Goal: Task Accomplishment & Management: Complete application form

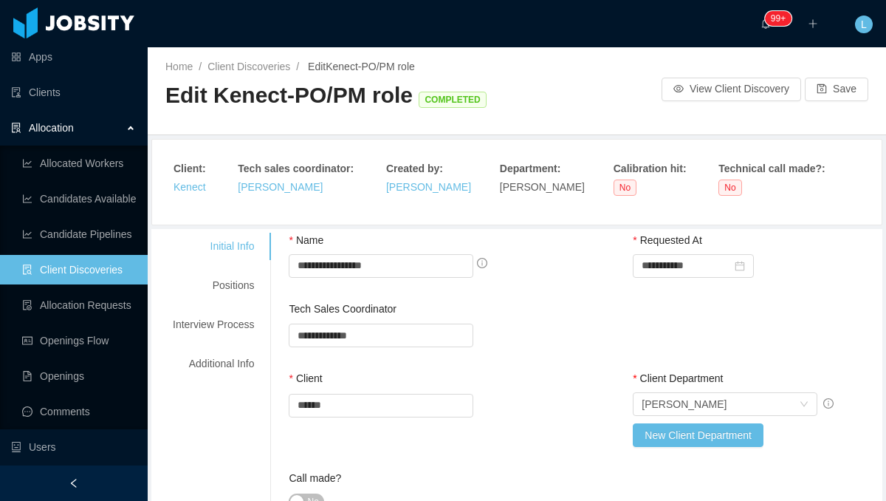
scroll to position [44, 0]
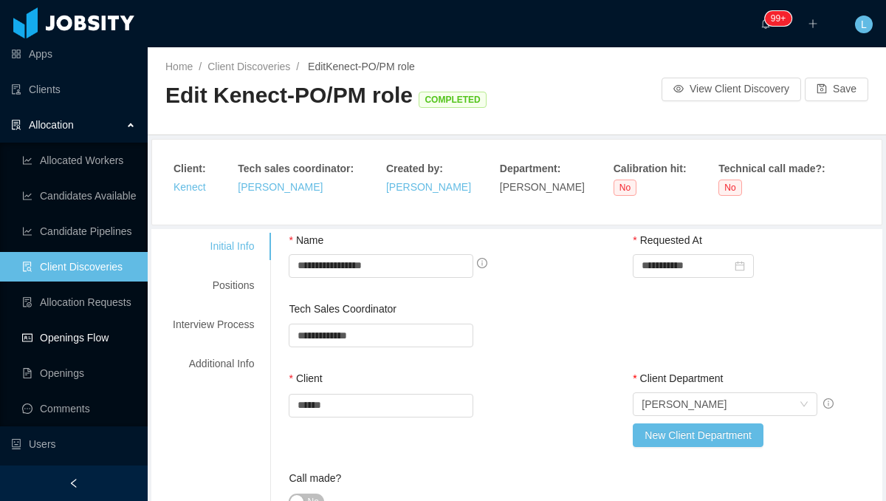
click at [96, 335] on link "Openings Flow" at bounding box center [79, 338] width 114 height 30
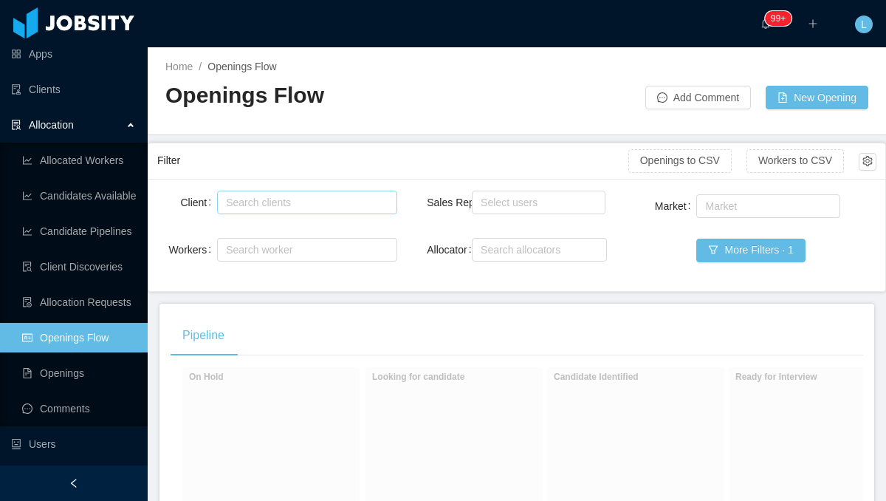
click at [359, 210] on div "Search clients" at bounding box center [305, 202] width 166 height 22
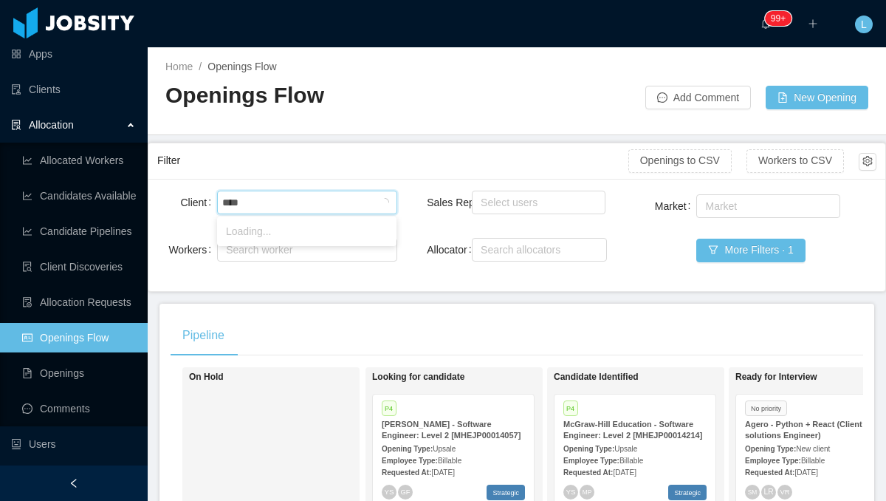
type input "*****"
click at [318, 229] on li "Powerley" at bounding box center [306, 231] width 179 height 24
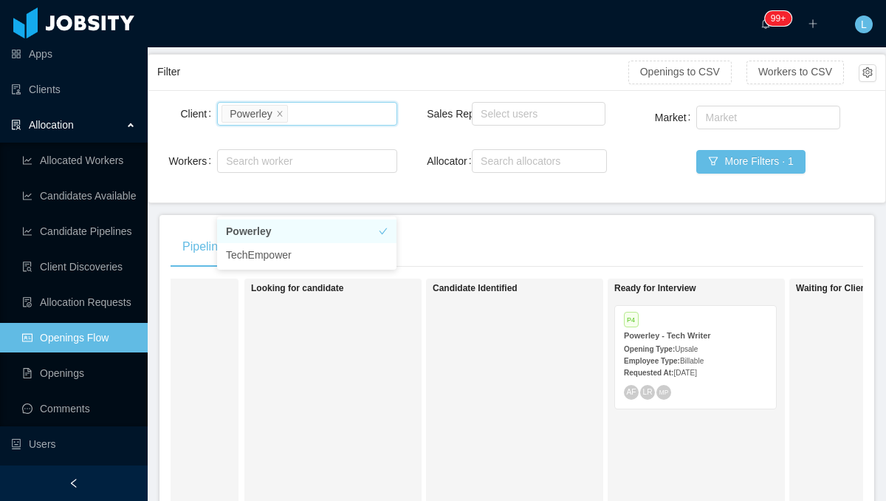
scroll to position [0, 152]
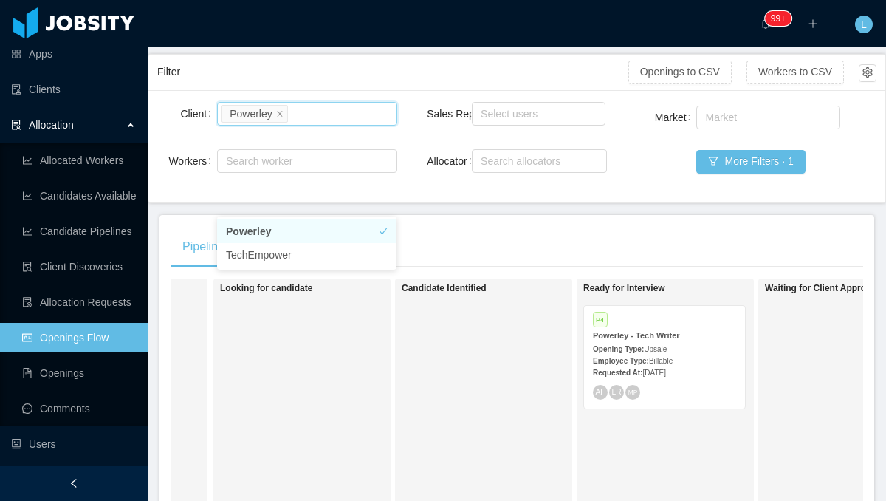
click at [702, 356] on div "Employee Type: Billable" at bounding box center [664, 360] width 143 height 16
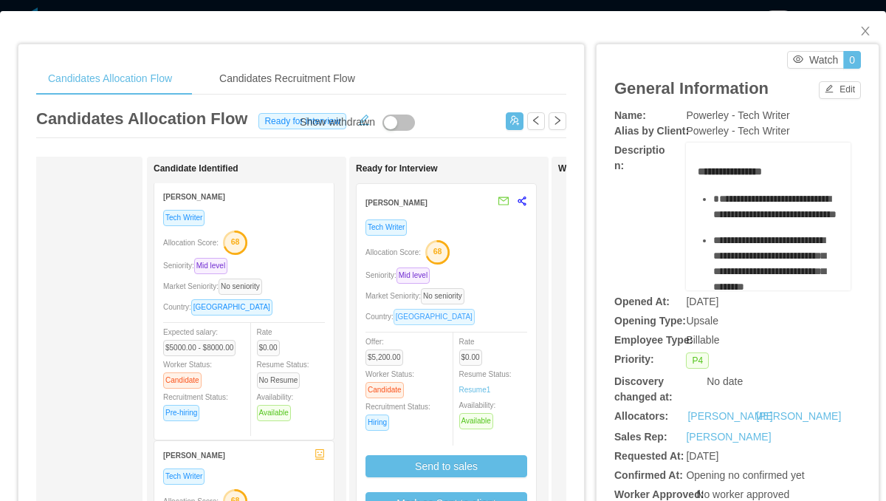
scroll to position [0, 106]
click at [489, 259] on div "Allocation Score: 68" at bounding box center [445, 251] width 162 height 24
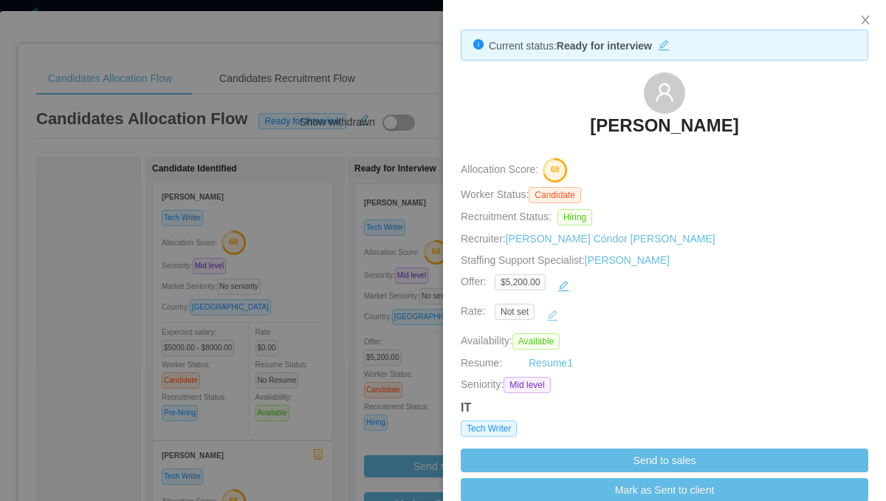
click at [554, 312] on button "button" at bounding box center [553, 316] width 24 height 24
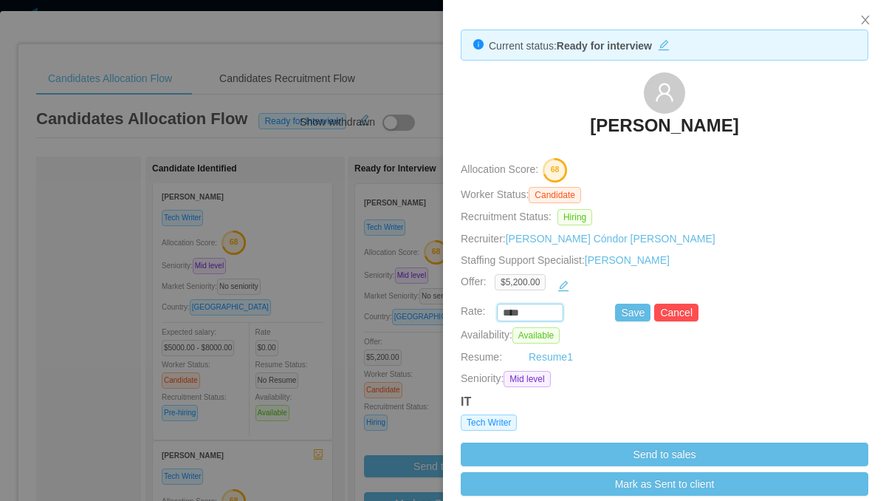
drag, startPoint x: 529, startPoint y: 313, endPoint x: 466, endPoint y: 313, distance: 62.8
click at [468, 313] on div "**** Save Cancel" at bounding box center [648, 313] width 408 height 18
type input "*******"
click at [642, 310] on button "Save" at bounding box center [632, 313] width 35 height 18
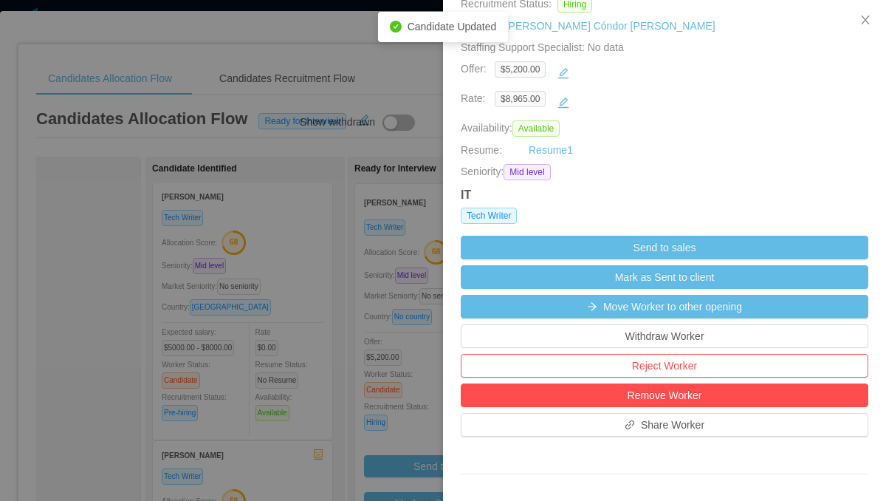
scroll to position [187, 0]
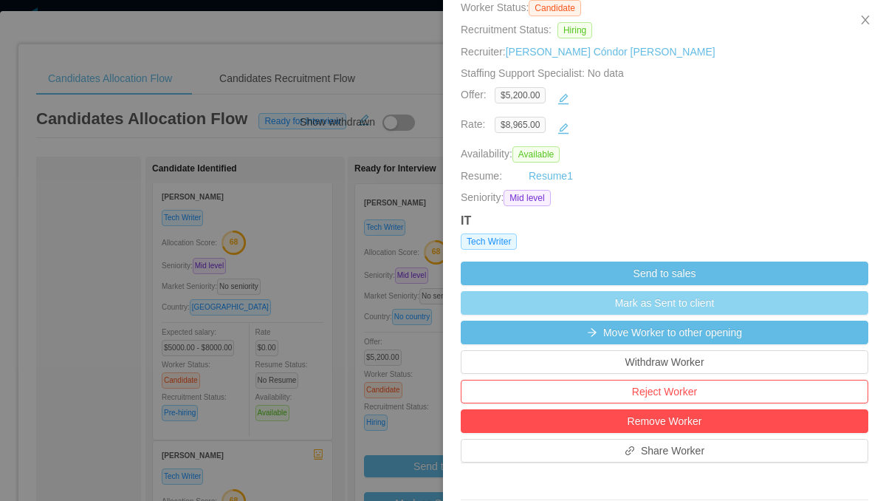
click at [690, 301] on button "Mark as Sent to client" at bounding box center [665, 303] width 408 height 24
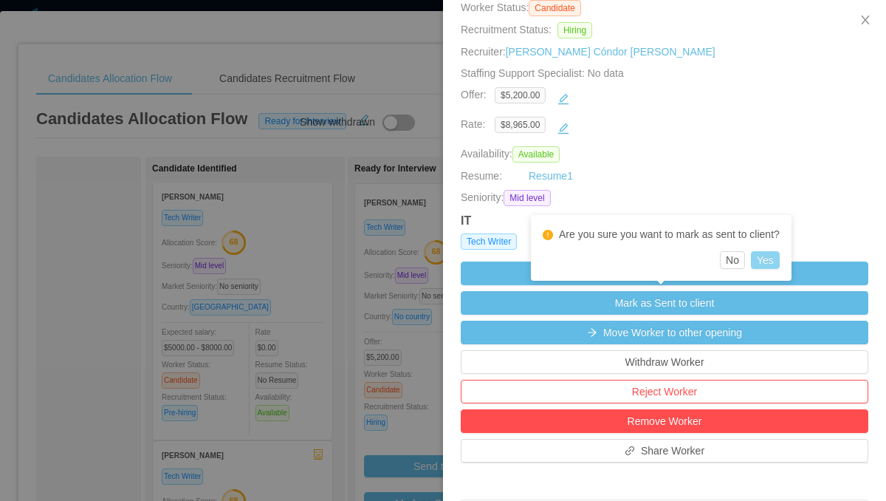
click at [769, 265] on button "Yes" at bounding box center [765, 260] width 29 height 18
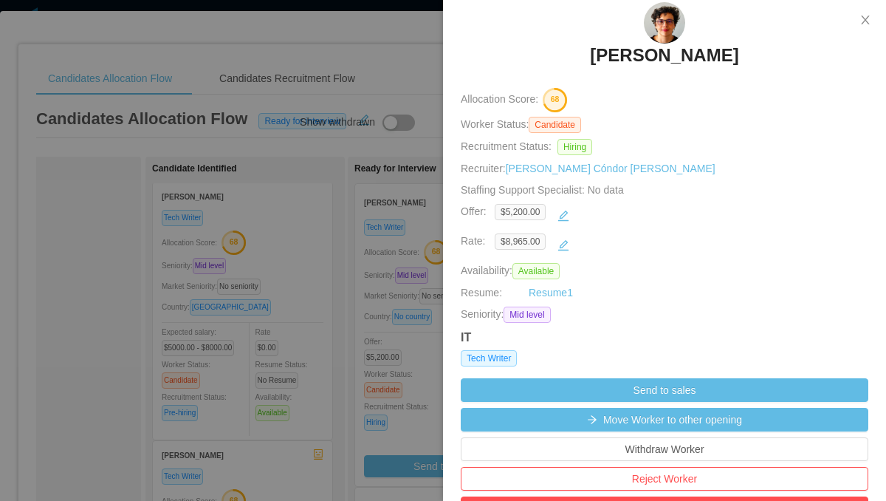
scroll to position [78, 0]
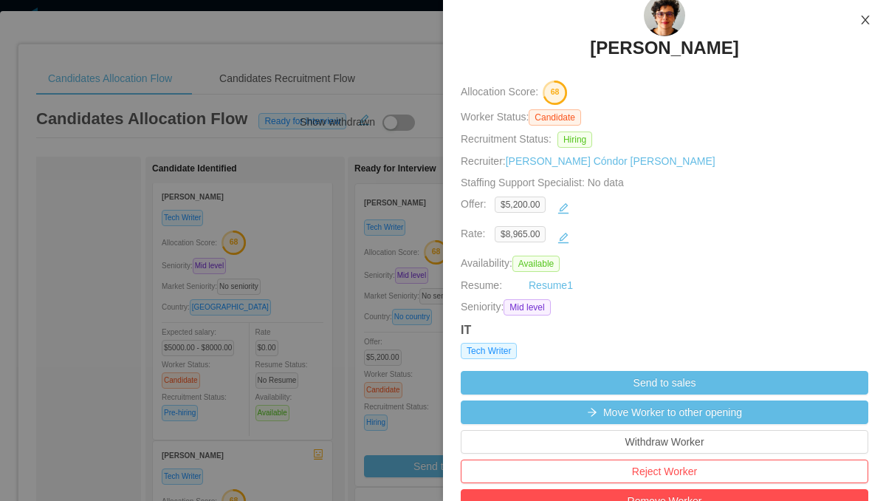
click at [867, 24] on icon "icon: close" at bounding box center [866, 20] width 12 height 12
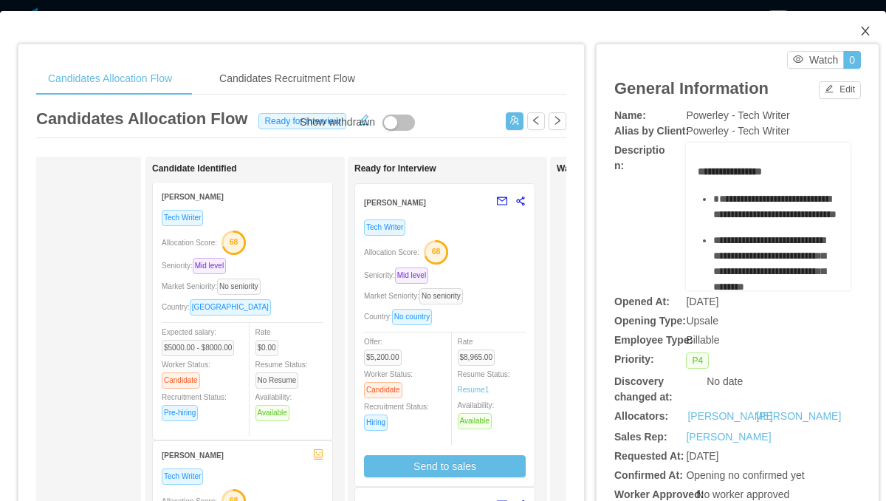
click at [861, 37] on icon "icon: close" at bounding box center [866, 31] width 12 height 12
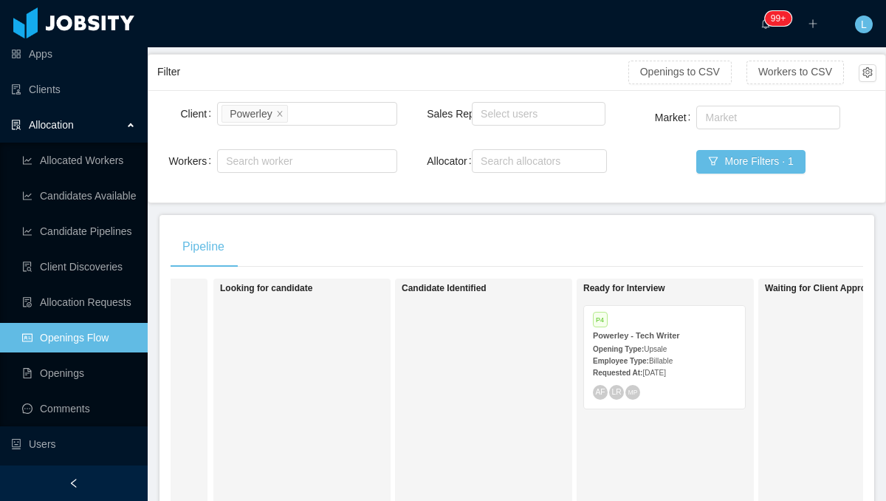
scroll to position [55, 0]
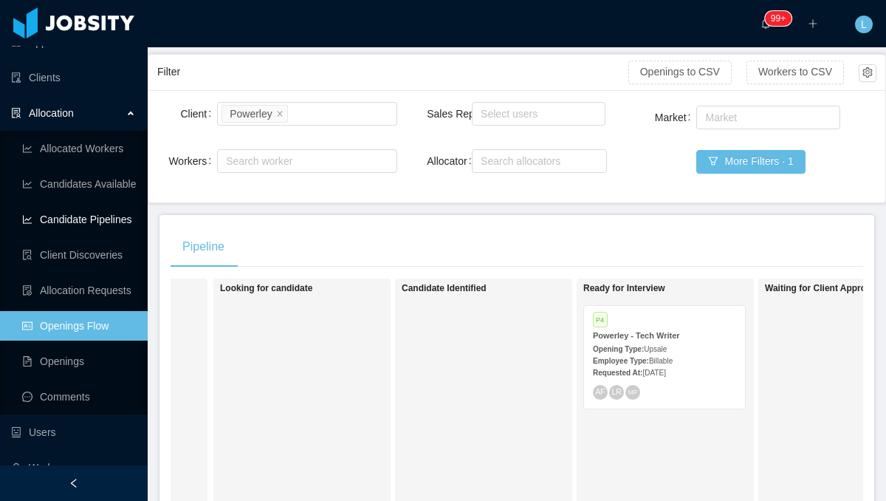
click at [105, 224] on link "Candidate Pipelines" at bounding box center [79, 220] width 114 height 30
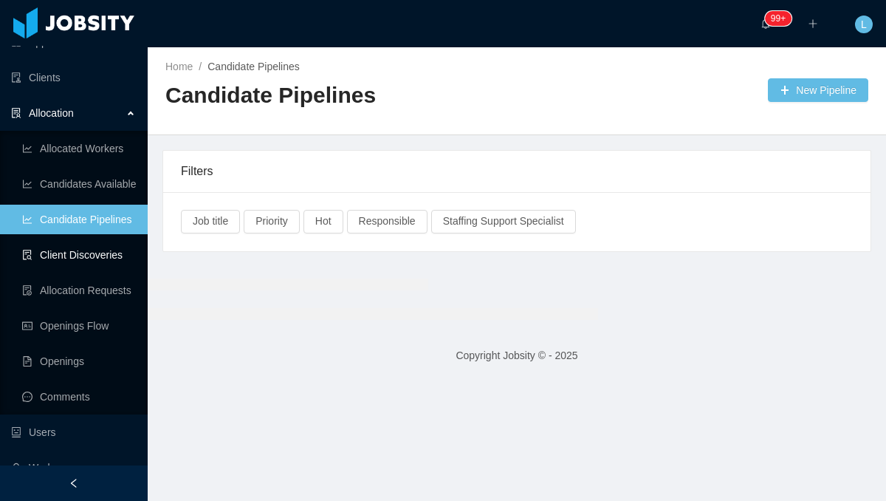
click at [100, 259] on link "Client Discoveries" at bounding box center [79, 255] width 114 height 30
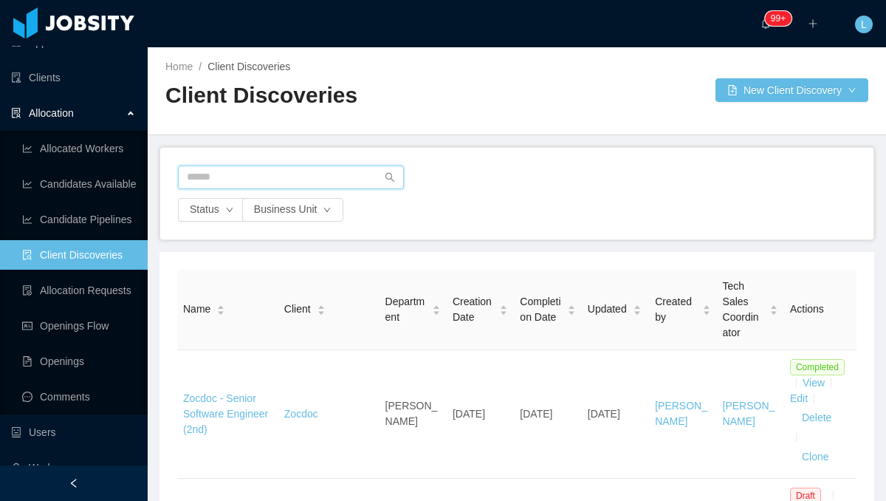
click at [312, 178] on input "text" at bounding box center [291, 177] width 226 height 24
type input "*"
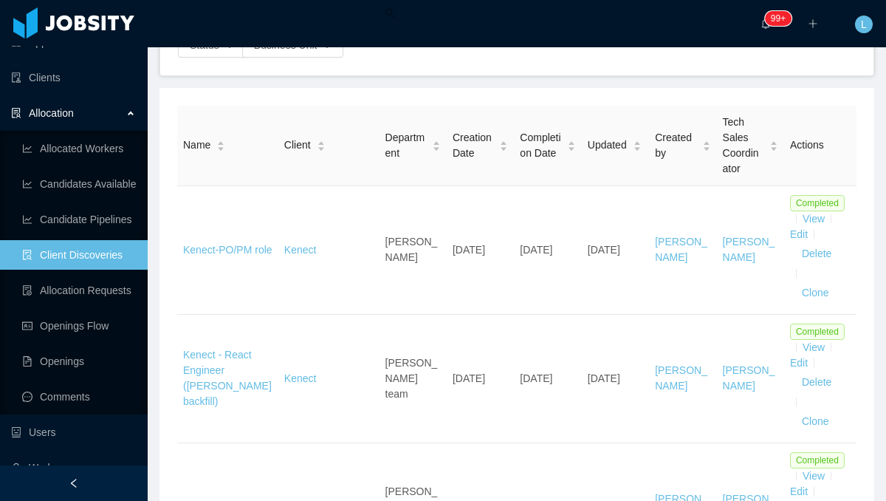
scroll to position [197, 0]
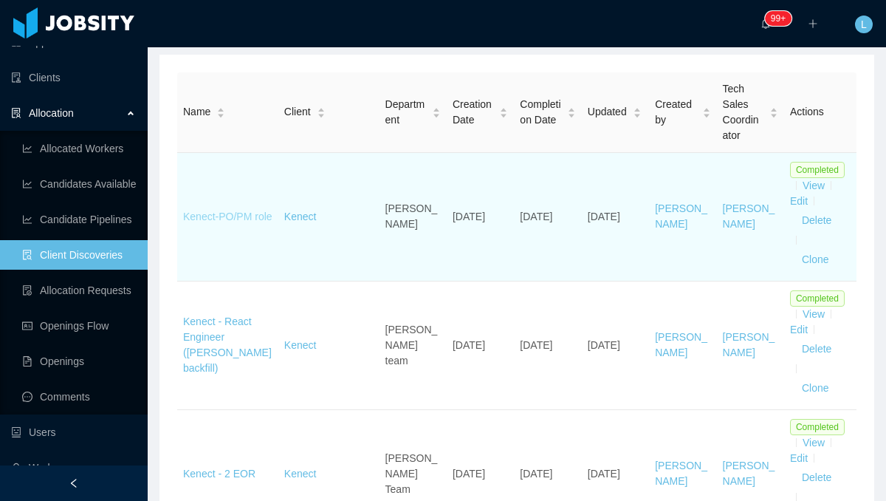
type input "******"
click at [246, 211] on link "Kenect-PO/PM role" at bounding box center [227, 217] width 89 height 12
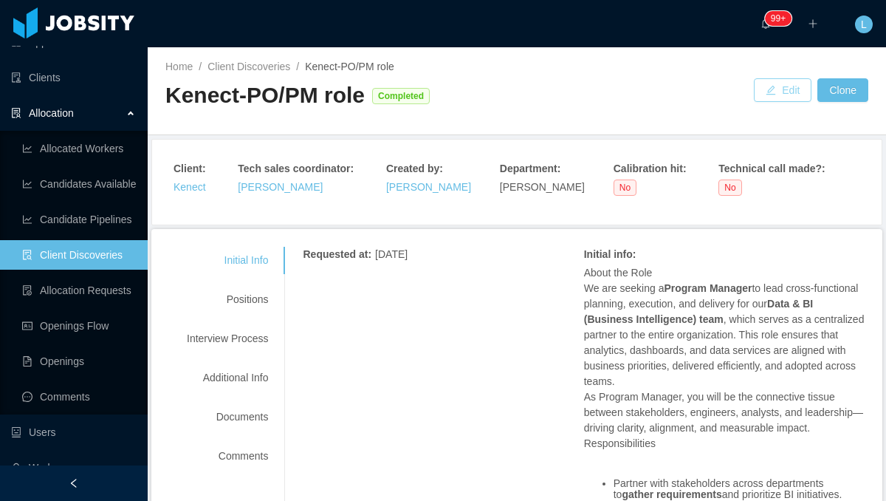
click at [797, 90] on button "Edit" at bounding box center [783, 90] width 58 height 24
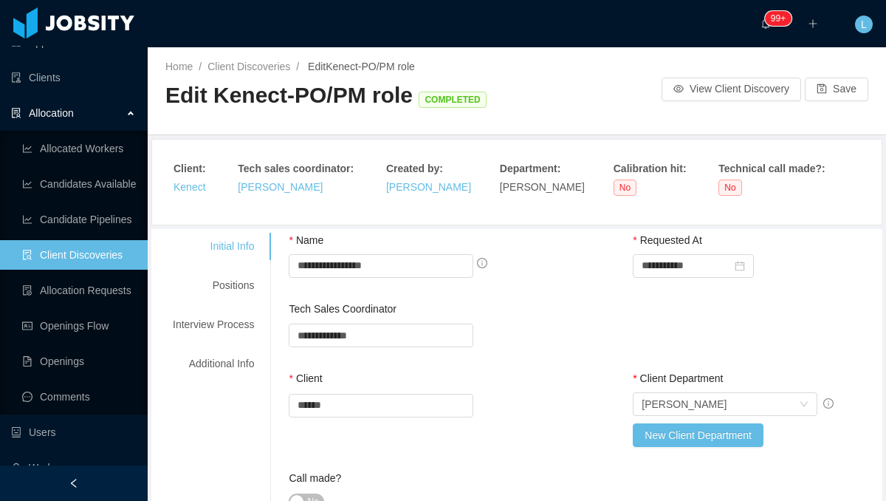
drag, startPoint x: 589, startPoint y: 288, endPoint x: 266, endPoint y: -34, distance: 456.0
click at [266, 0] on html "**********" at bounding box center [443, 250] width 886 height 501
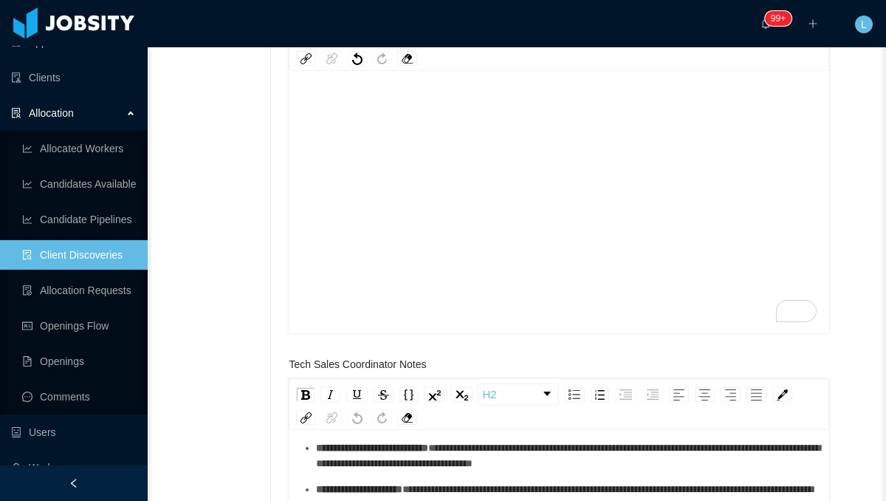
click at [468, 203] on div "To enrich screen reader interactions, please activate Accessibility in Grammarl…" at bounding box center [560, 193] width 518 height 259
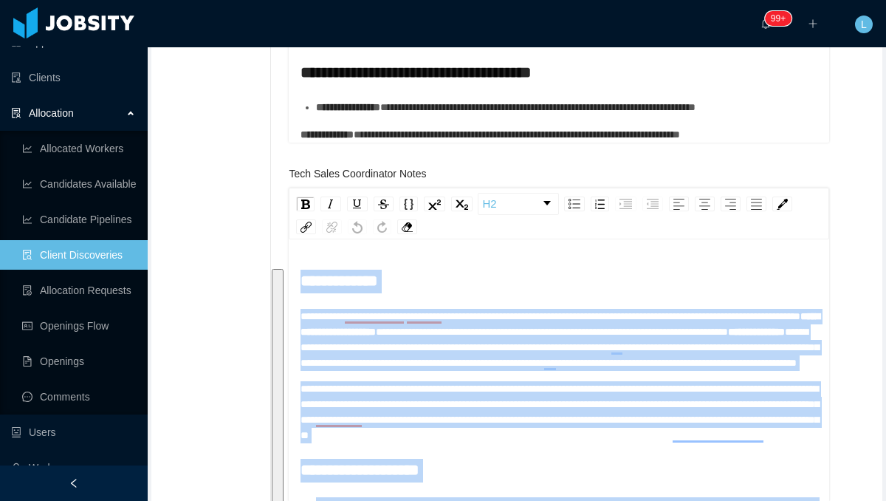
drag, startPoint x: 781, startPoint y: 251, endPoint x: 278, endPoint y: 227, distance: 504.3
click at [278, 227] on div "**********" at bounding box center [574, 452] width 609 height 1896
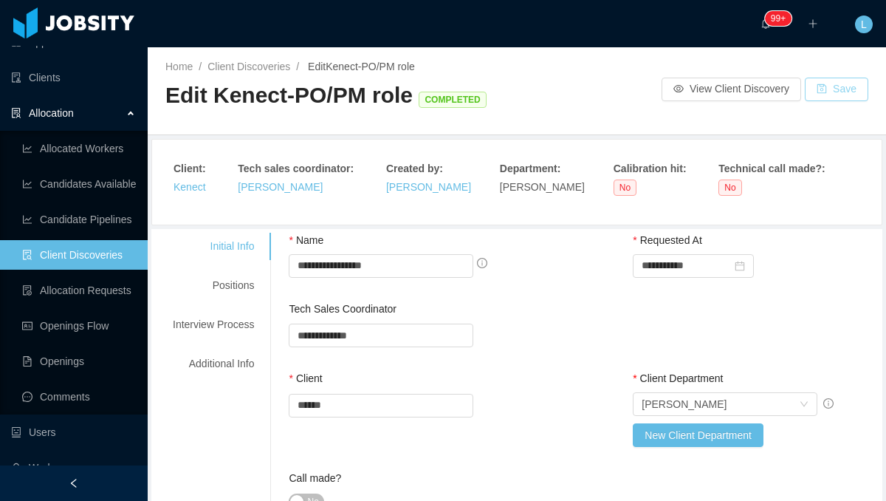
click at [827, 97] on button "Save" at bounding box center [837, 90] width 64 height 24
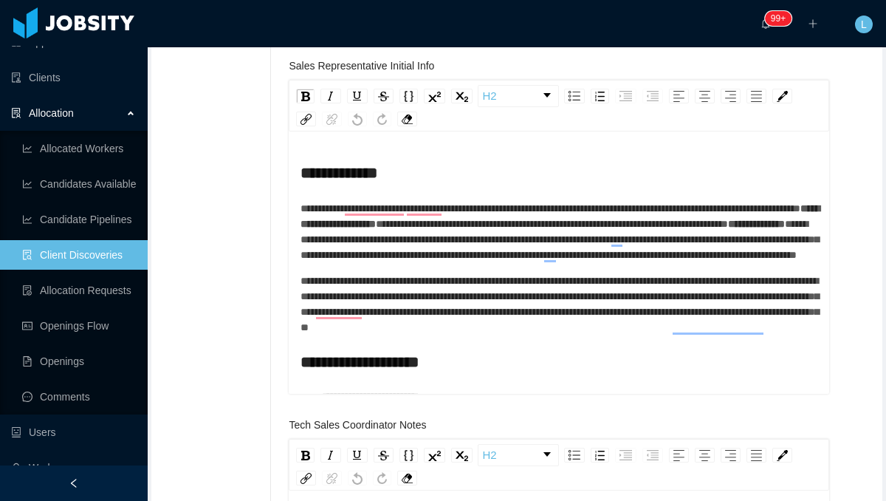
click at [100, 256] on link "Client Discoveries" at bounding box center [79, 255] width 114 height 30
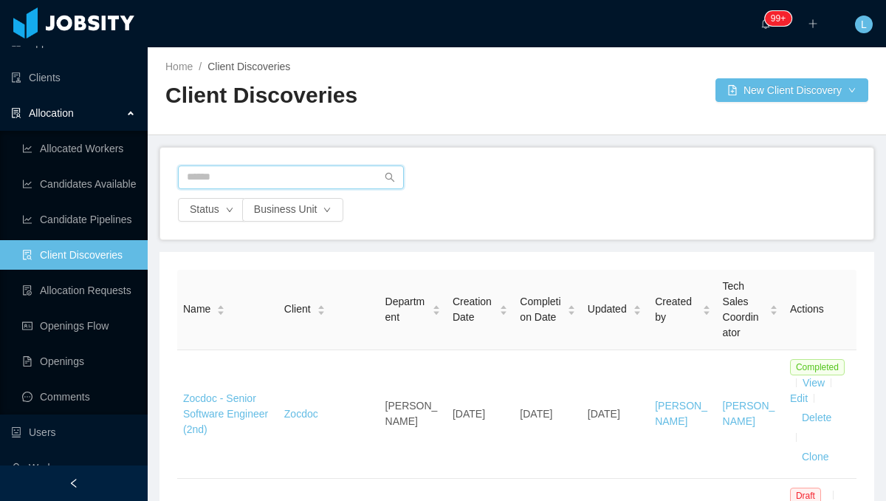
click at [317, 177] on input "text" at bounding box center [291, 177] width 226 height 24
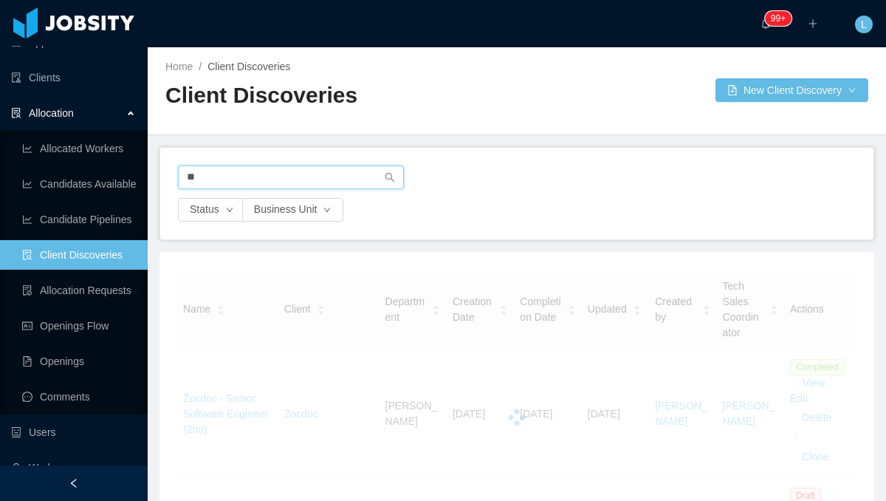
type input "*"
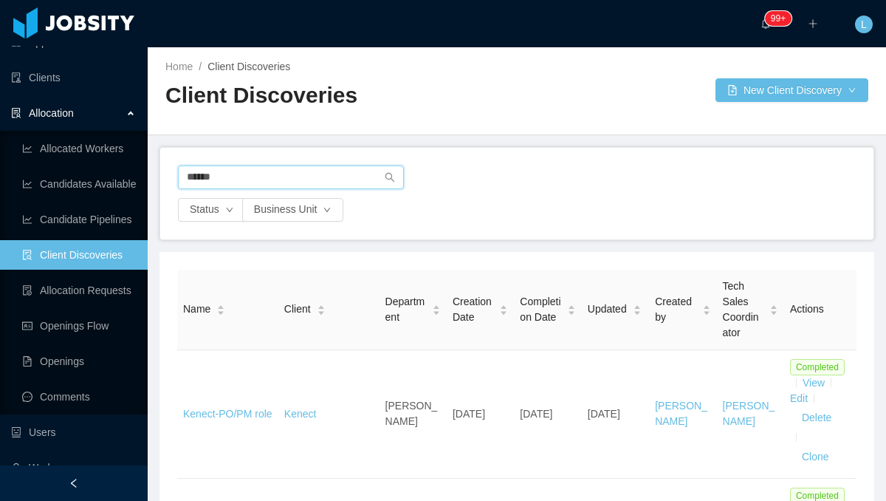
type input "******"
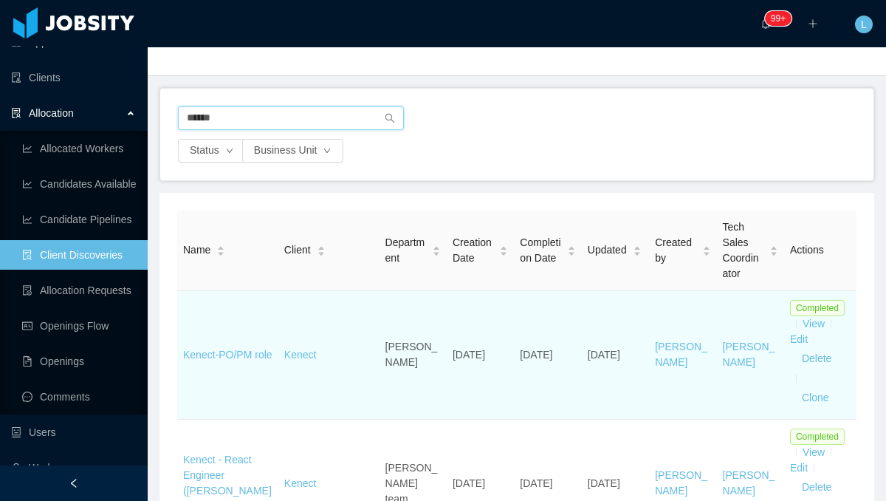
scroll to position [60, 0]
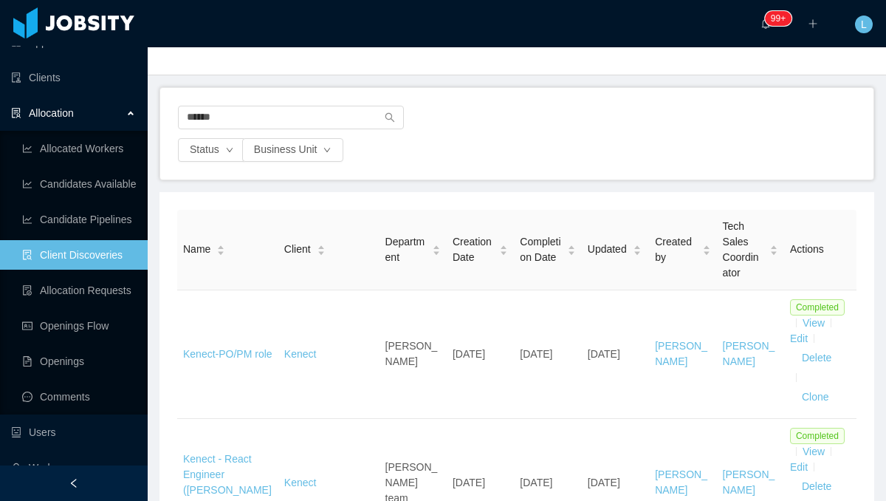
click at [109, 259] on link "Client Discoveries" at bounding box center [79, 255] width 114 height 30
